Goal: Information Seeking & Learning: Learn about a topic

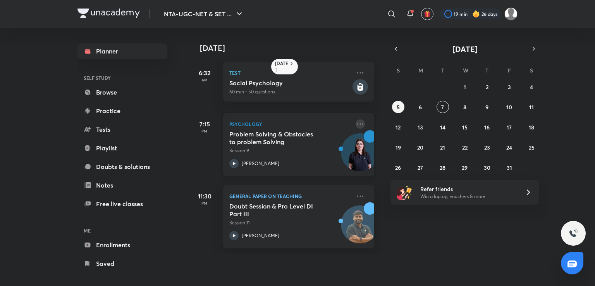
click at [356, 125] on icon at bounding box center [360, 123] width 9 height 9
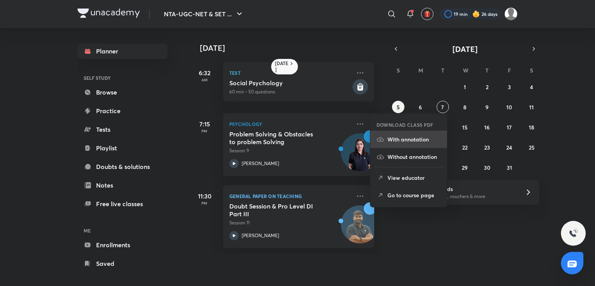
click at [380, 138] on icon at bounding box center [380, 139] width 7 height 4
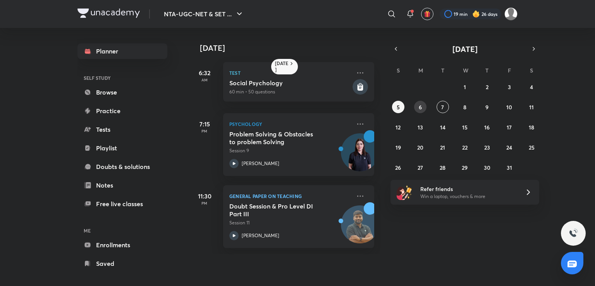
drag, startPoint x: 412, startPoint y: 110, endPoint x: 420, endPoint y: 105, distance: 10.1
click at [420, 105] on div "28 29 30 1 2 3 4 5 6 7 8 9 10 11 12 13 14 15 16 17 18 19 20 21 22 23 24 25 26 2…" at bounding box center [465, 127] width 149 height 93
click at [420, 105] on abbr "6" at bounding box center [420, 106] width 3 height 7
click at [442, 105] on abbr "7" at bounding box center [442, 106] width 3 height 7
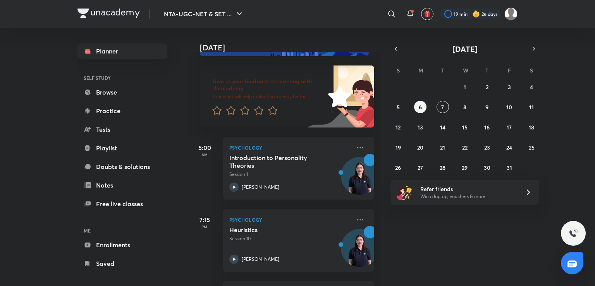
scroll to position [33, 0]
click at [469, 107] on button "8" at bounding box center [465, 107] width 12 height 12
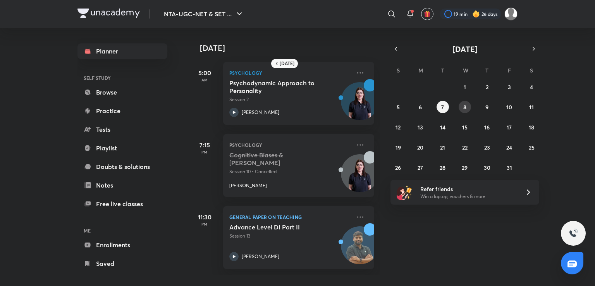
click at [462, 103] on button "8" at bounding box center [465, 107] width 12 height 12
click at [486, 107] on abbr "9" at bounding box center [487, 106] width 3 height 7
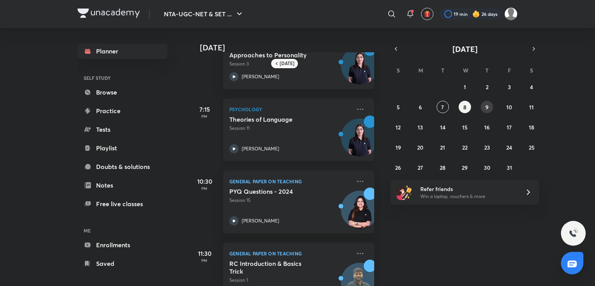
scroll to position [67, 0]
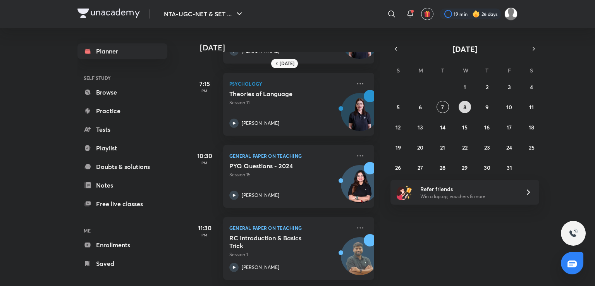
click at [465, 106] on abbr "8" at bounding box center [465, 106] width 3 height 7
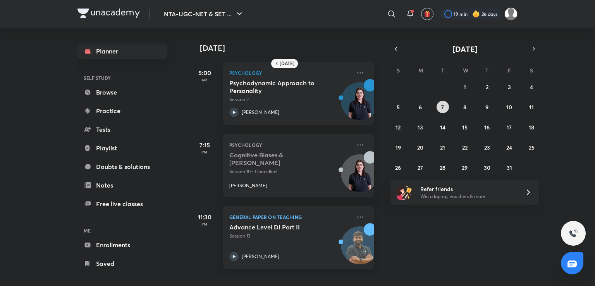
click at [443, 107] on abbr "7" at bounding box center [442, 106] width 3 height 7
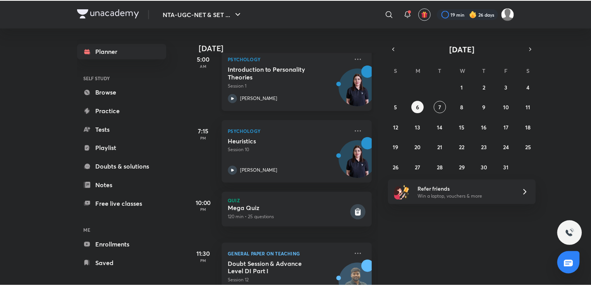
scroll to position [120, 0]
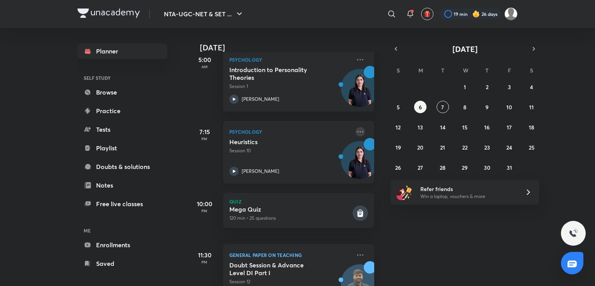
click at [357, 131] on icon at bounding box center [360, 131] width 6 height 1
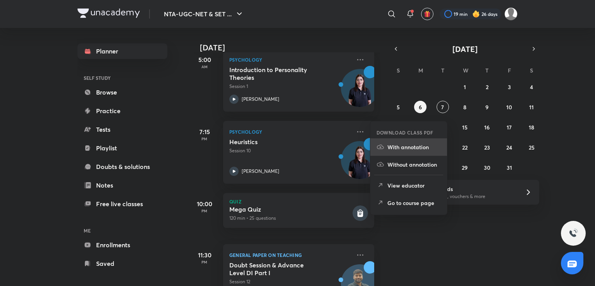
click at [377, 145] on icon at bounding box center [381, 147] width 8 height 8
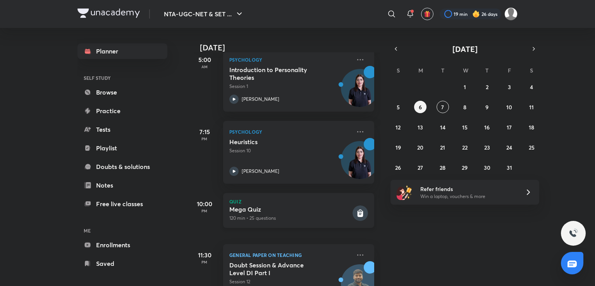
click at [353, 212] on rect at bounding box center [361, 213] width 16 height 16
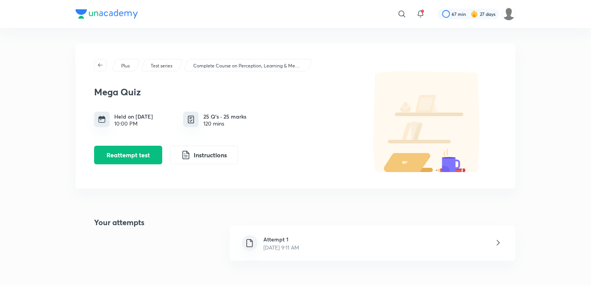
click at [343, 242] on div "Attempt 1 [DATE] 9:11 AM" at bounding box center [373, 243] width 286 height 35
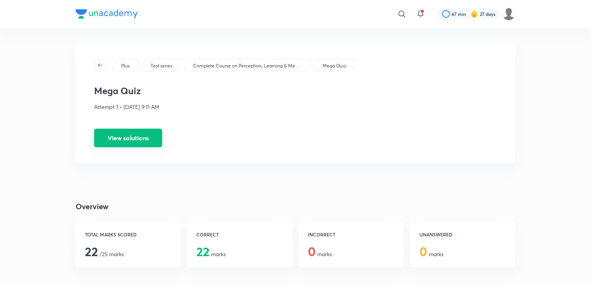
click at [126, 144] on button "View solutions" at bounding box center [128, 138] width 68 height 19
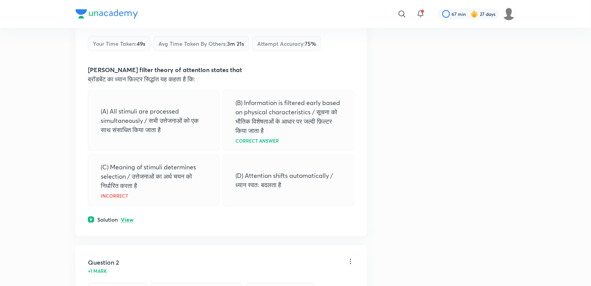
scroll to position [263, 0]
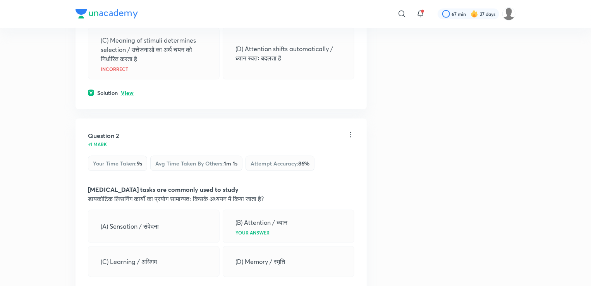
click at [129, 90] on p "View" at bounding box center [127, 93] width 13 height 6
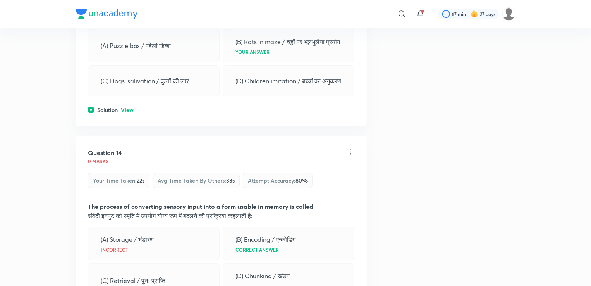
scroll to position [2792, 0]
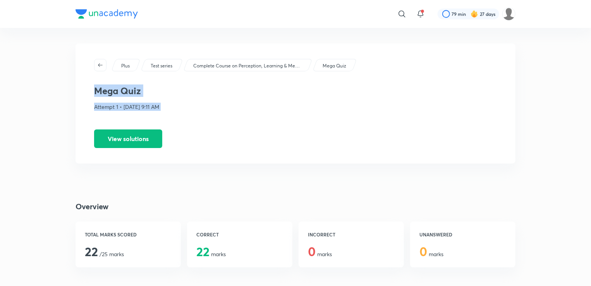
drag, startPoint x: 114, startPoint y: 115, endPoint x: 51, endPoint y: 67, distance: 79.4
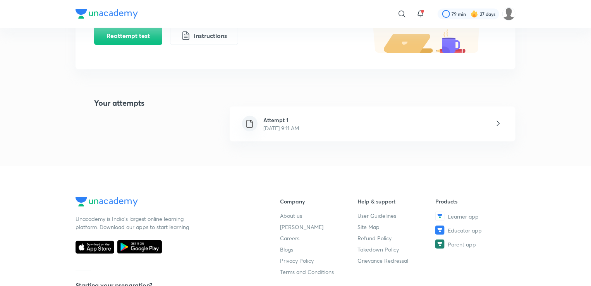
scroll to position [121, 0]
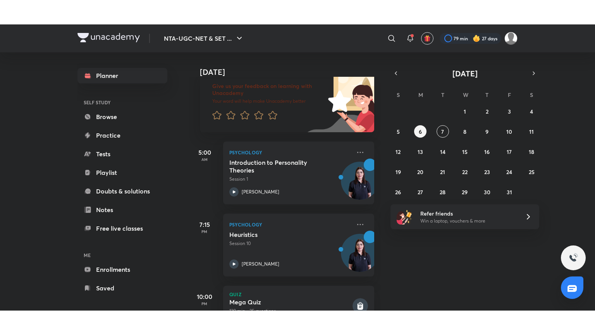
scroll to position [54, 0]
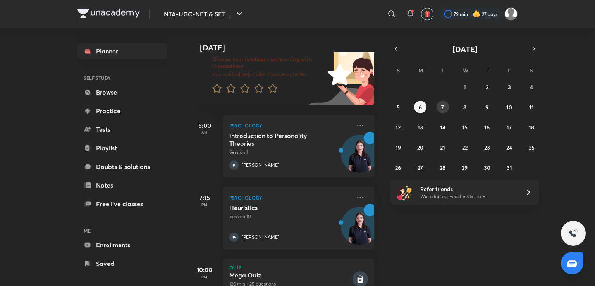
click at [447, 104] on button "7" at bounding box center [443, 107] width 12 height 12
click at [315, 218] on p "Session 10" at bounding box center [290, 216] width 122 height 7
